Goal: Information Seeking & Learning: Learn about a topic

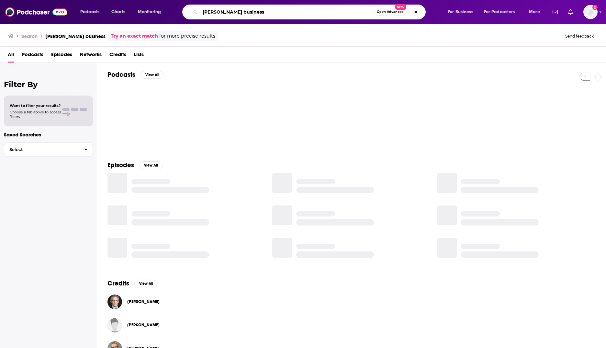
click at [244, 11] on input "[PERSON_NAME] business" at bounding box center [287, 12] width 174 height 10
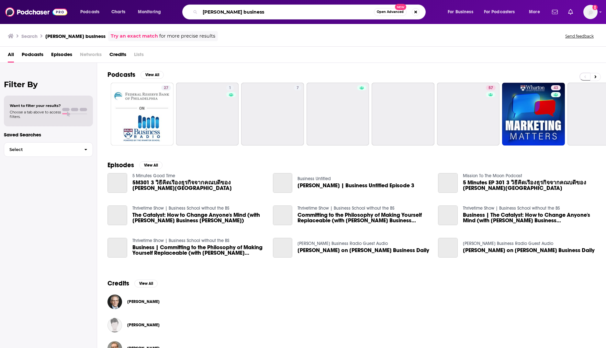
drag, startPoint x: 111, startPoint y: 4, endPoint x: 116, endPoint y: 4, distance: 4.9
click at [110, 4] on div "Podcasts Charts Monitoring [PERSON_NAME] business Open Advanced New For Busines…" at bounding box center [303, 12] width 606 height 24
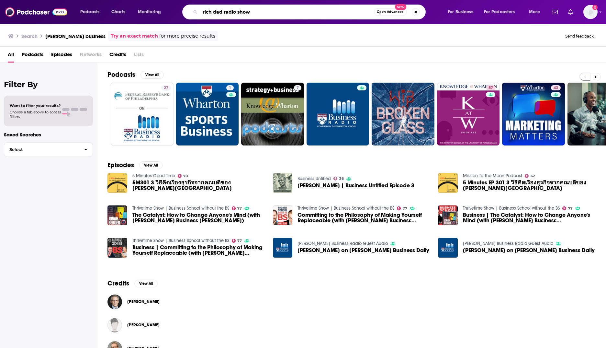
type input "rich dad radio show"
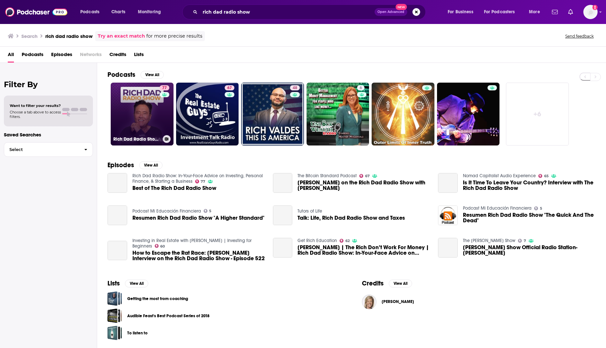
click at [141, 91] on link "77 Rich Dad Radio Show: In-Your-Face Advice on Investing, Personal Finance, & S…" at bounding box center [142, 114] width 63 height 63
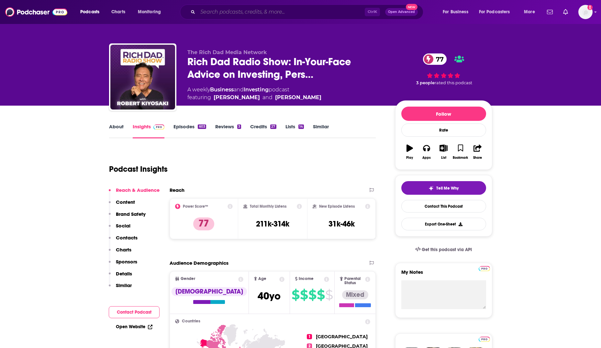
click at [242, 14] on input "Search podcasts, credits, & more..." at bounding box center [281, 12] width 167 height 10
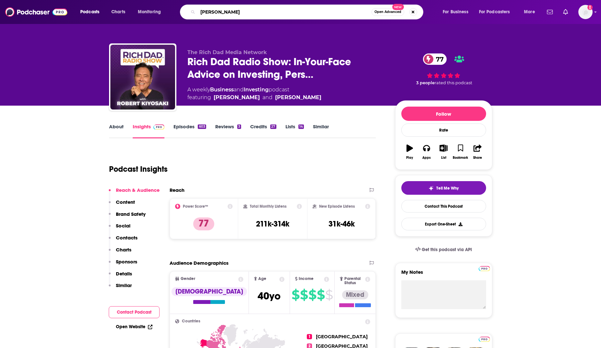
type input "[PERSON_NAME]"
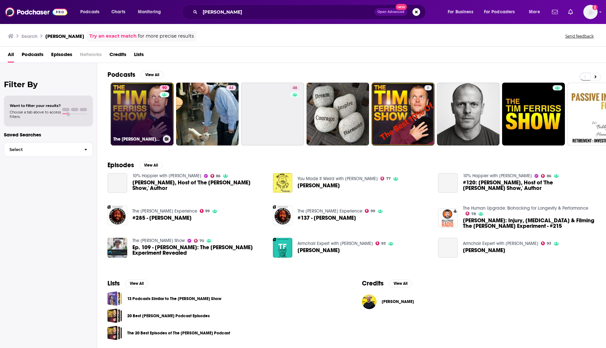
click at [132, 122] on link "90 The [PERSON_NAME] Show" at bounding box center [142, 114] width 63 height 63
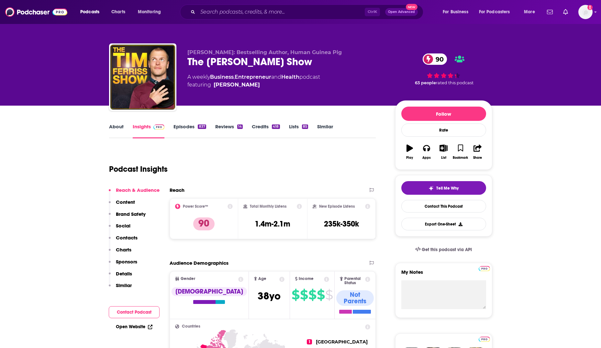
click at [280, 6] on div "Ctrl K Open Advanced New" at bounding box center [302, 12] width 244 height 15
click at [269, 11] on input "Search podcasts, credits, & more..." at bounding box center [281, 12] width 167 height 10
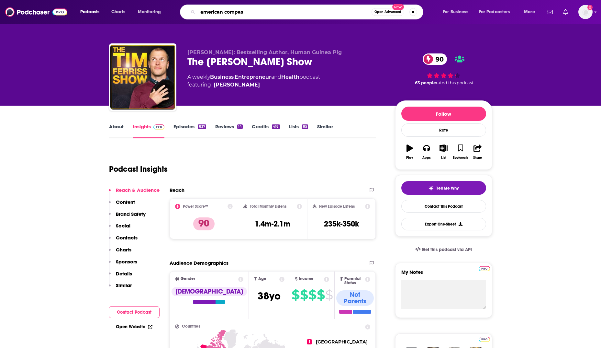
type input "american compass"
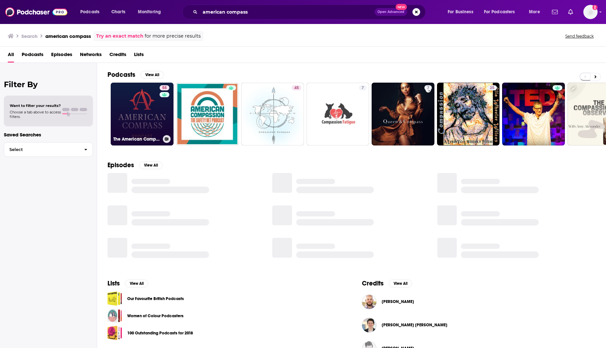
click at [128, 118] on link "55 The American Compass Podcast" at bounding box center [142, 114] width 63 height 63
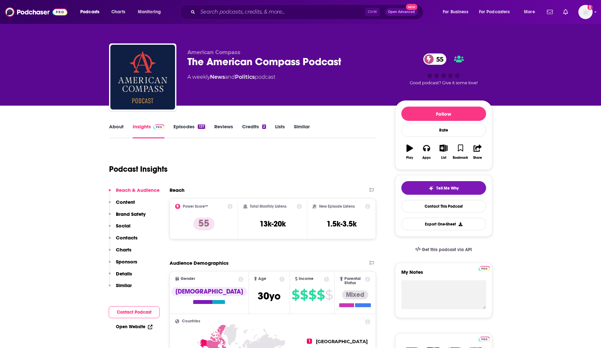
click at [227, 17] on div "Ctrl K Open Advanced New" at bounding box center [302, 12] width 244 height 15
click at [227, 15] on input "Search podcasts, credits, & more..." at bounding box center [281, 12] width 167 height 10
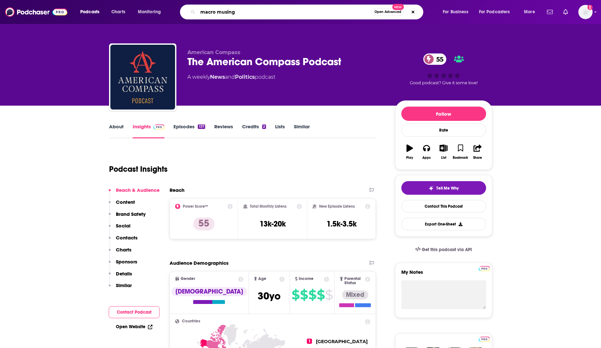
type input "macro musings"
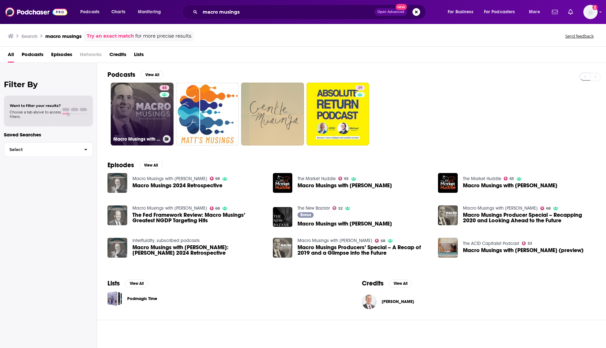
click at [142, 101] on link "68 Macro Musings with [PERSON_NAME]" at bounding box center [142, 114] width 63 height 63
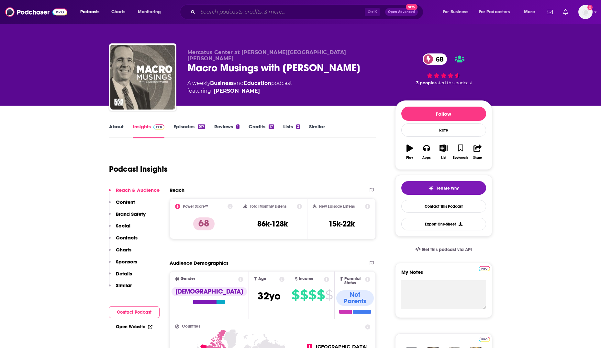
click at [227, 13] on input "Search podcasts, credits, & more..." at bounding box center [281, 12] width 167 height 10
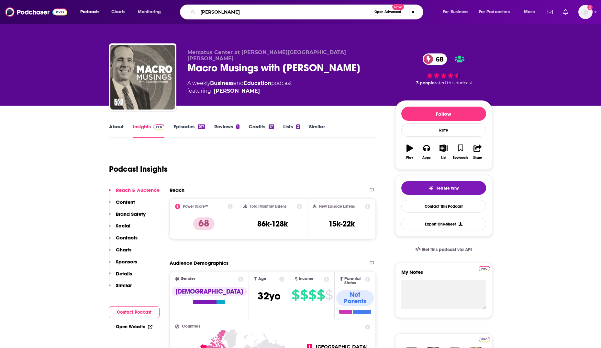
type input "[PERSON_NAME] money"
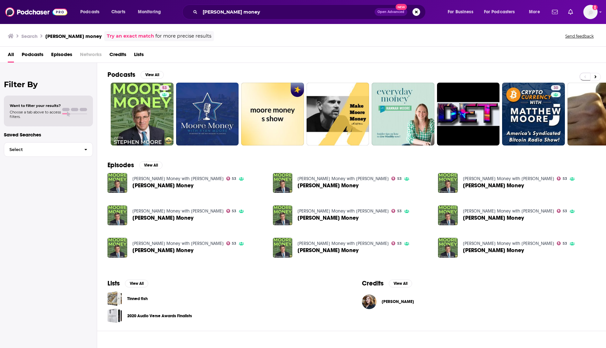
click at [153, 181] on link "[PERSON_NAME] Money with [PERSON_NAME]" at bounding box center [177, 179] width 91 height 6
